Goal: Information Seeking & Learning: Learn about a topic

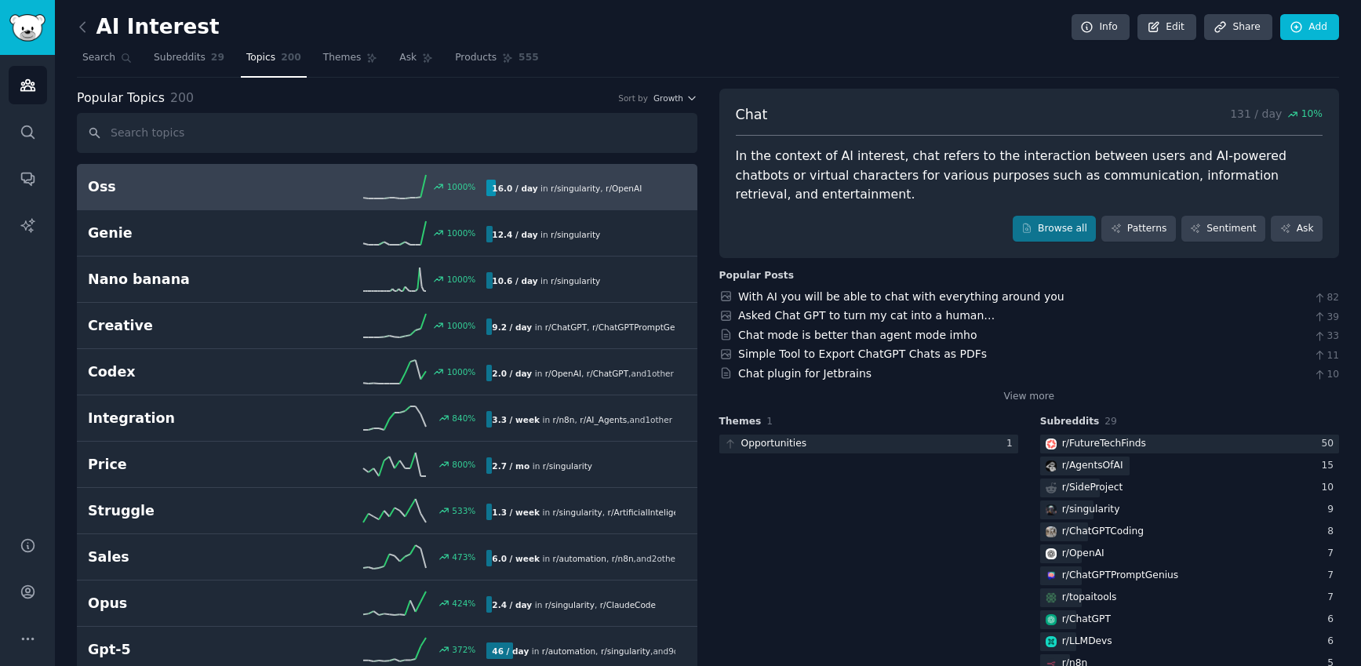
click at [303, 175] on div "1000 %" at bounding box center [386, 187] width 199 height 24
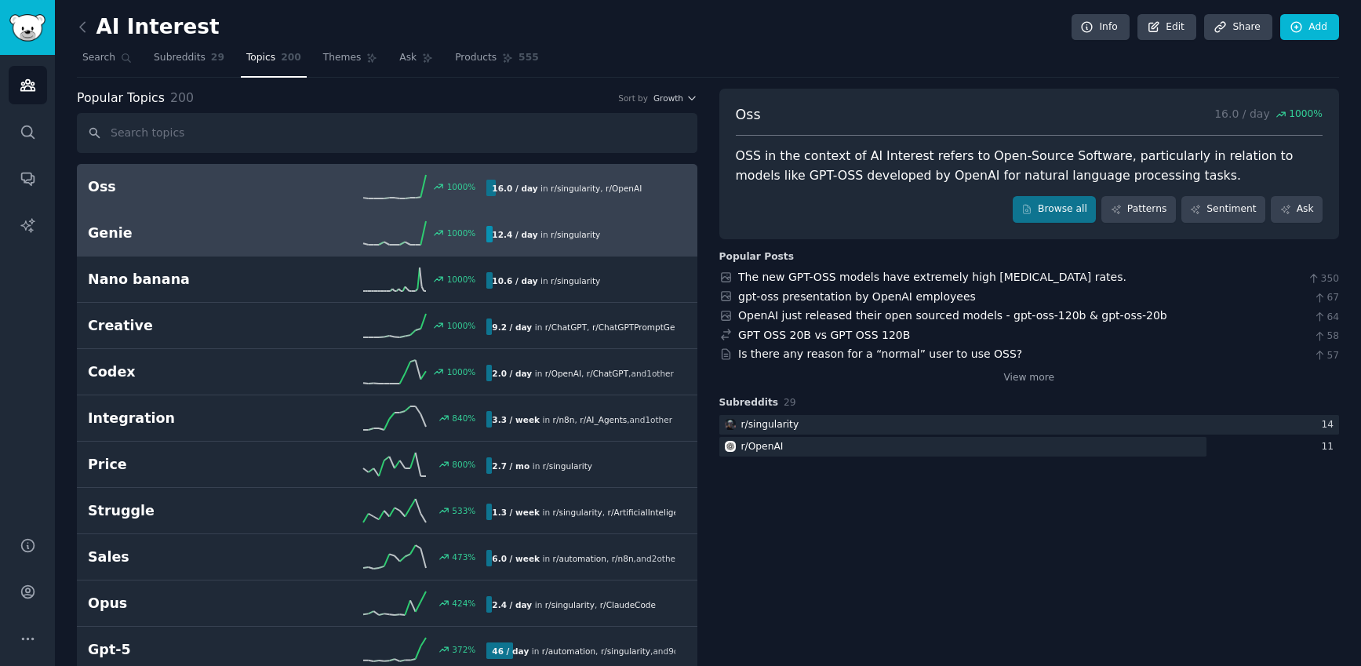
click at [357, 248] on link "Genie 1000 % 12.4 / day in r/ singularity" at bounding box center [387, 233] width 620 height 46
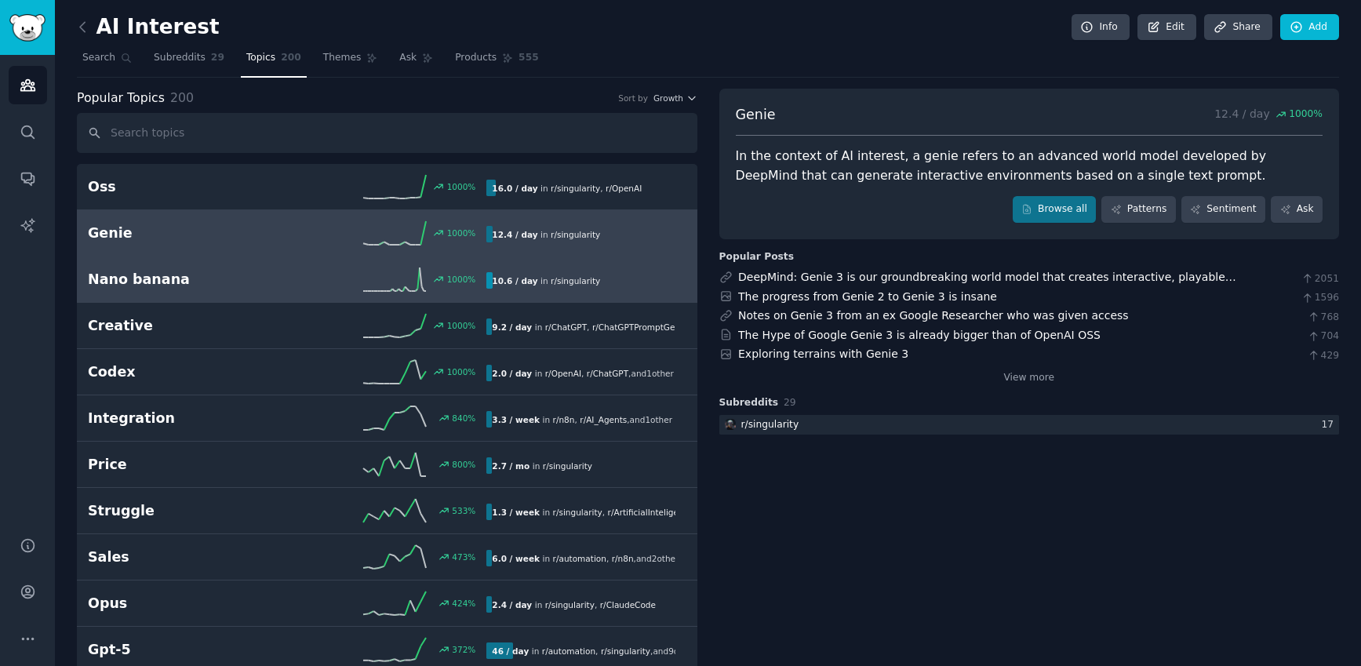
click at [300, 276] on div "1000 %" at bounding box center [386, 279] width 199 height 24
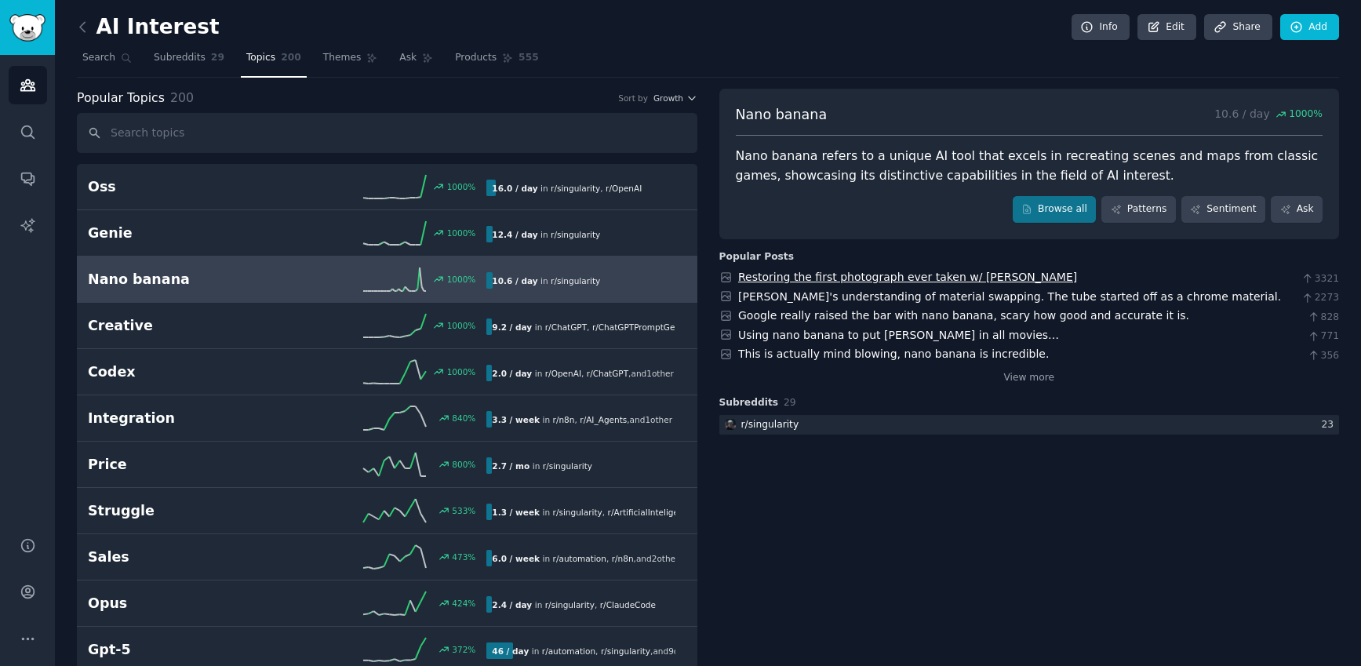
click at [980, 271] on link "Restoring the first photograph ever taken w/ [PERSON_NAME]" at bounding box center [907, 277] width 339 height 13
click at [825, 300] on link "[PERSON_NAME]'s understanding of material swapping. The tube started off as a c…" at bounding box center [1009, 296] width 543 height 13
click at [770, 329] on link "Using nano banana to put [PERSON_NAME] in all movies…" at bounding box center [898, 335] width 321 height 13
click at [1009, 378] on link "View more" at bounding box center [1028, 378] width 51 height 14
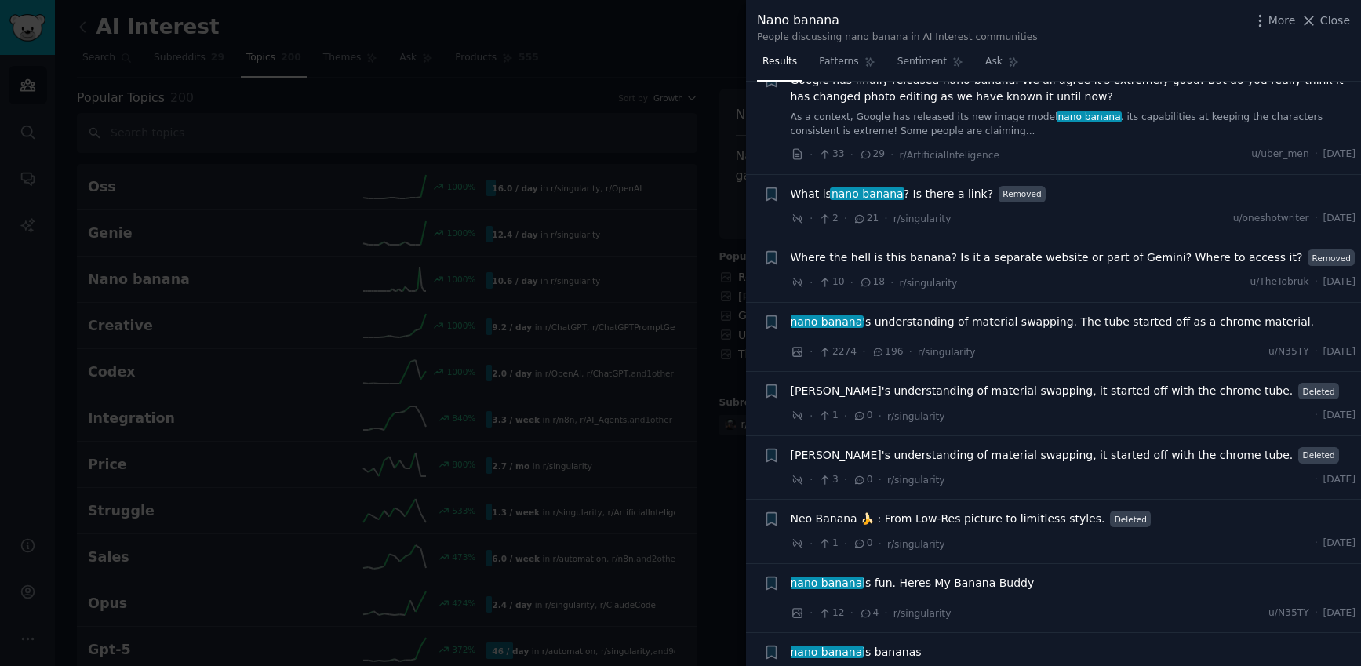
scroll to position [2291, 0]
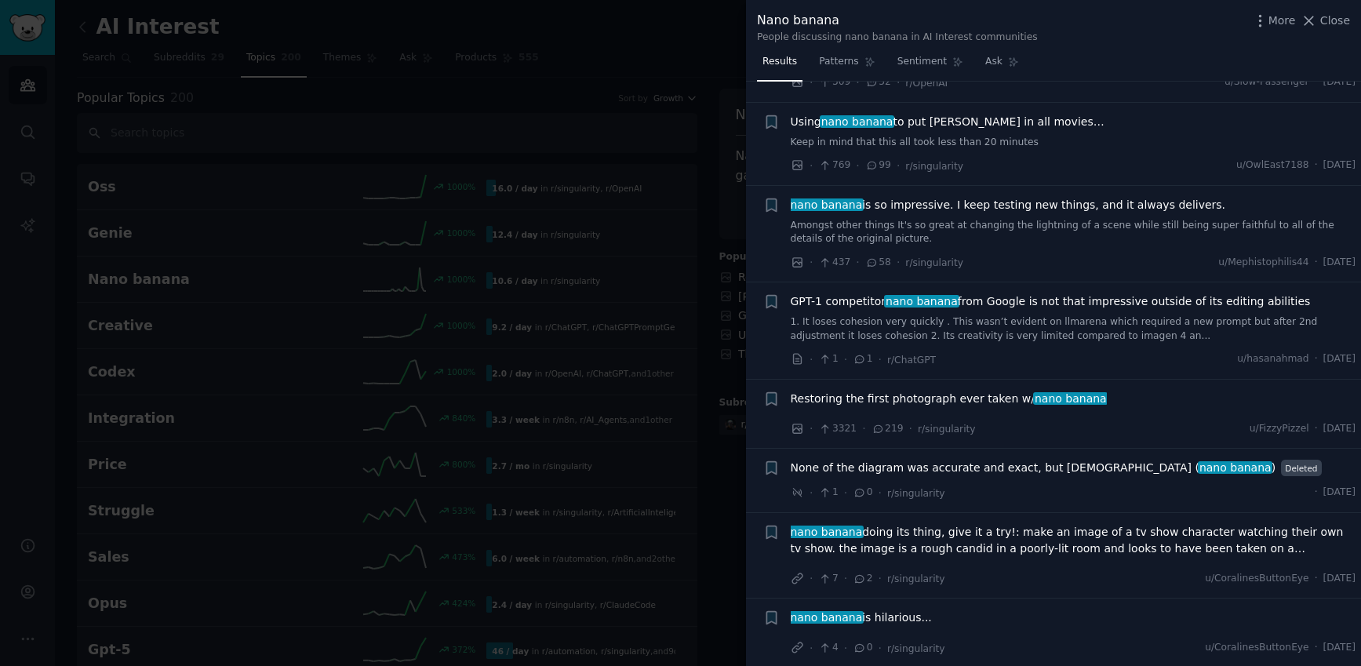
drag, startPoint x: 1329, startPoint y: 24, endPoint x: 1306, endPoint y: 22, distance: 23.6
click at [1330, 24] on span "Close" at bounding box center [1335, 21] width 30 height 16
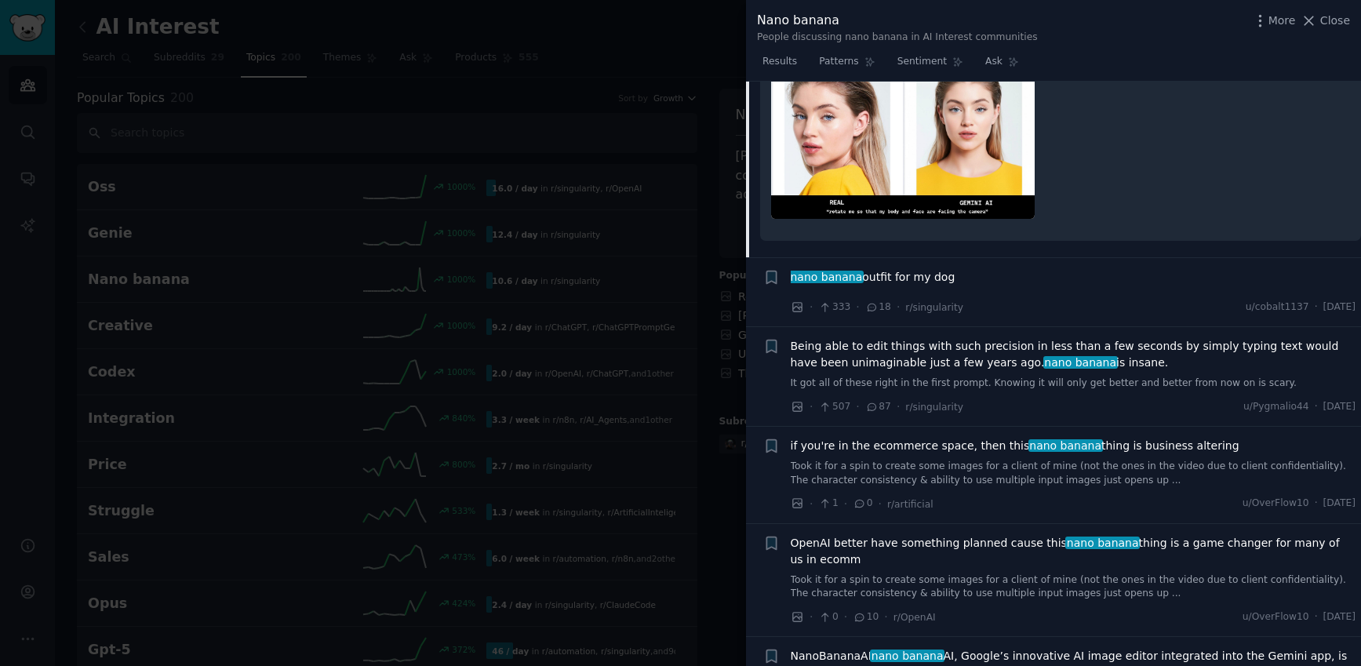
scroll to position [696, 0]
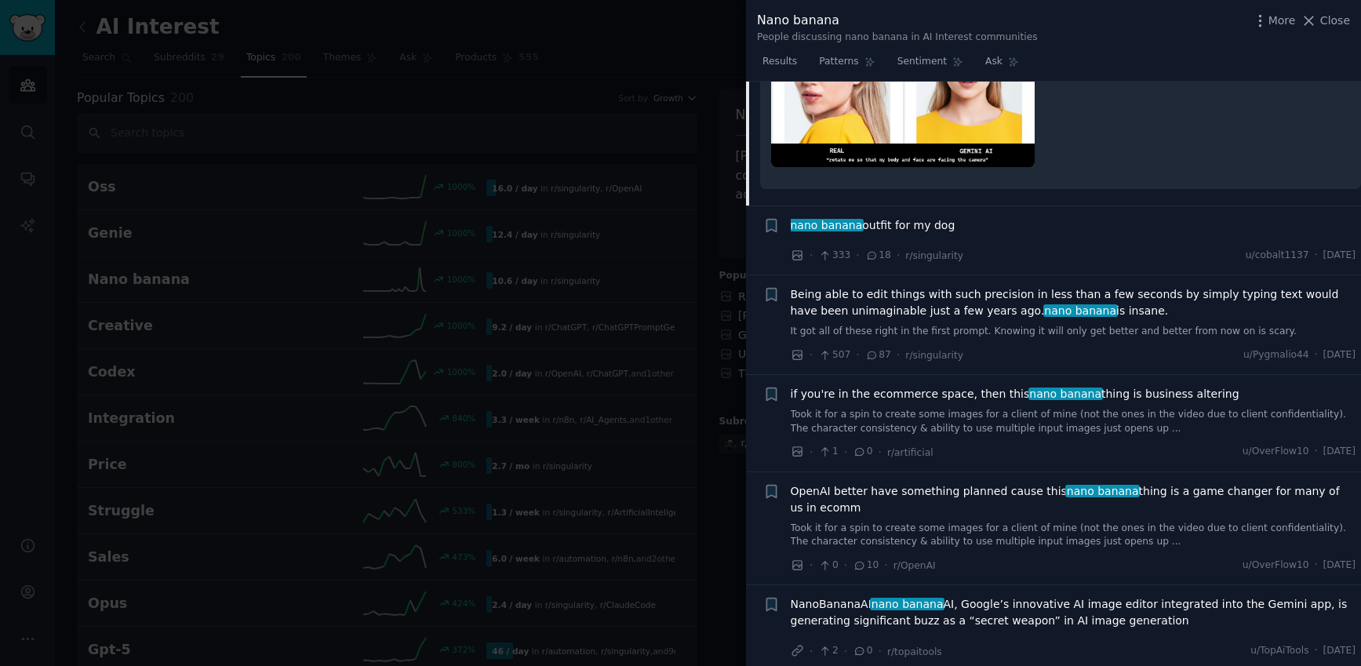
click at [877, 291] on span "Being able to edit things with such precision in less than a few seconds by sim…" at bounding box center [1073, 302] width 565 height 33
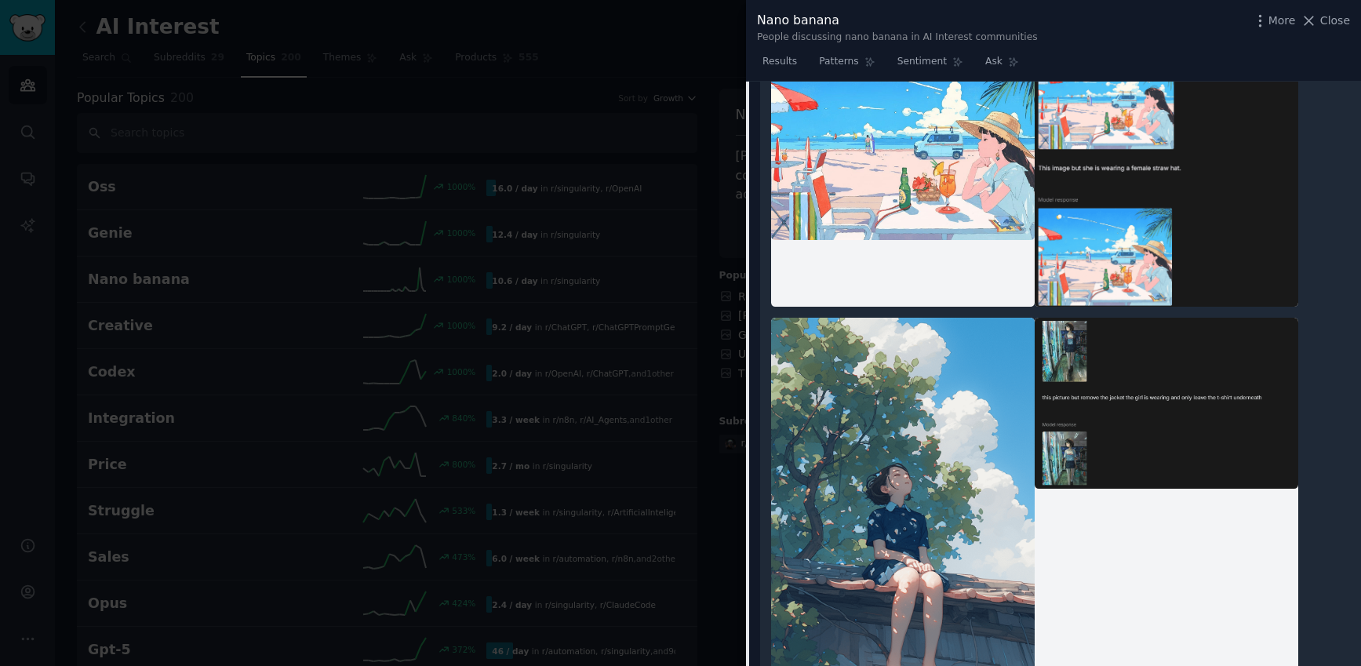
scroll to position [652, 0]
